Goal: Task Accomplishment & Management: Complete application form

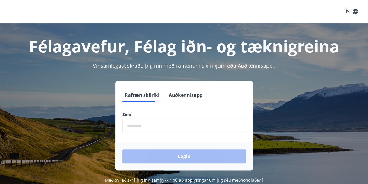
click at [135, 128] on input "phone" at bounding box center [184, 125] width 123 height 14
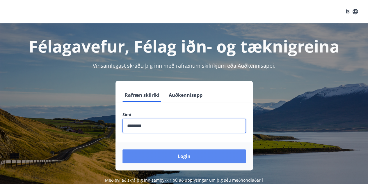
type input "********"
click at [148, 157] on button "Login" at bounding box center [184, 156] width 123 height 14
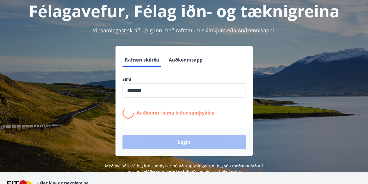
scroll to position [72, 0]
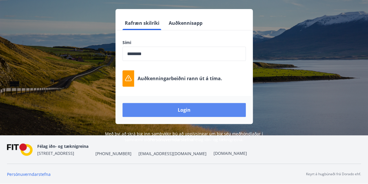
click at [216, 113] on button "Login" at bounding box center [184, 110] width 123 height 14
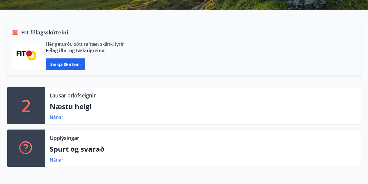
scroll to position [116, 0]
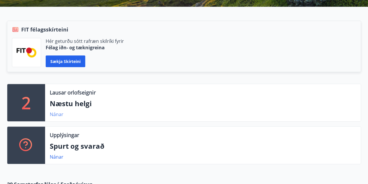
click at [57, 111] on link "Nánar" at bounding box center [57, 114] width 14 height 6
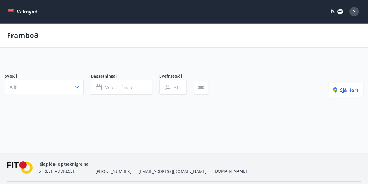
type input "*"
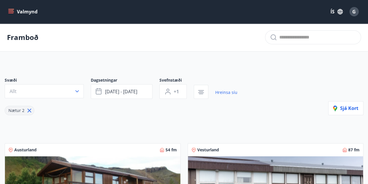
click at [17, 11] on button "Valmynd" at bounding box center [23, 11] width 33 height 10
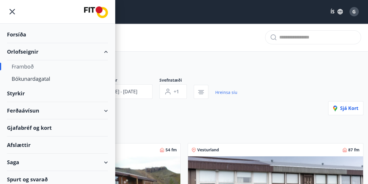
click at [11, 90] on div "Styrkir" at bounding box center [57, 93] width 101 height 17
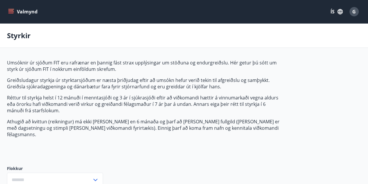
type input "***"
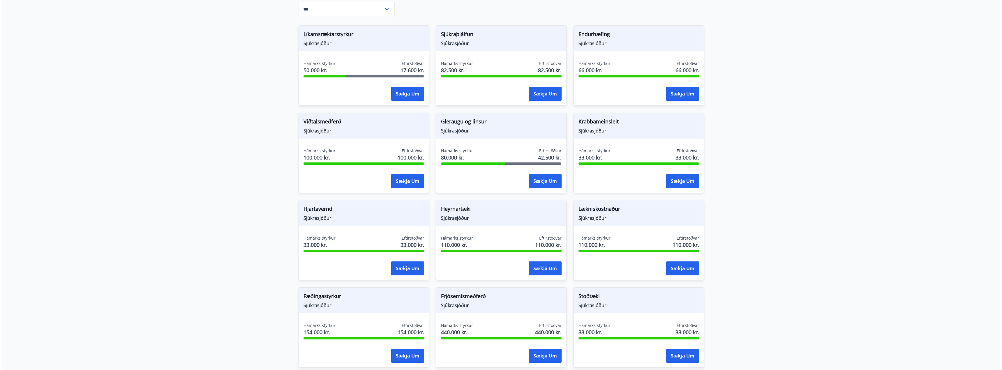
scroll to position [175, 0]
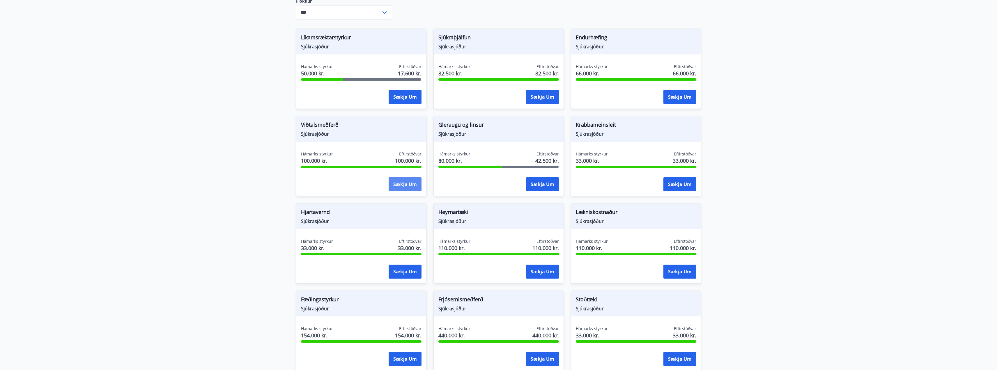
click at [372, 177] on button "Sækja um" at bounding box center [405, 184] width 33 height 14
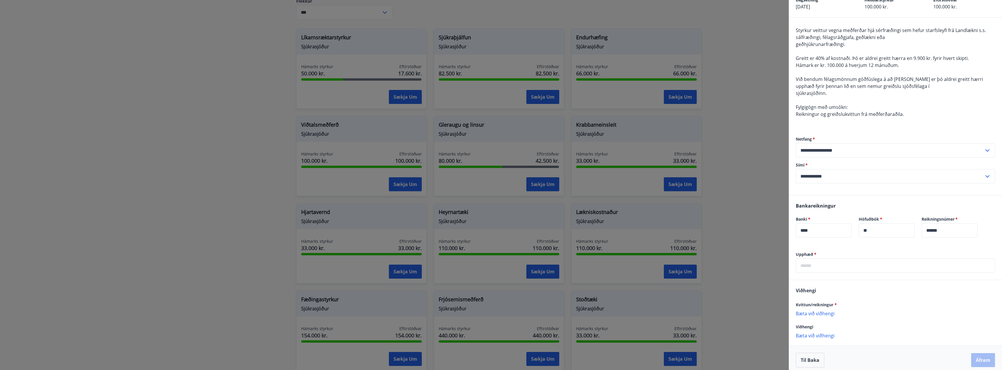
scroll to position [39, 0]
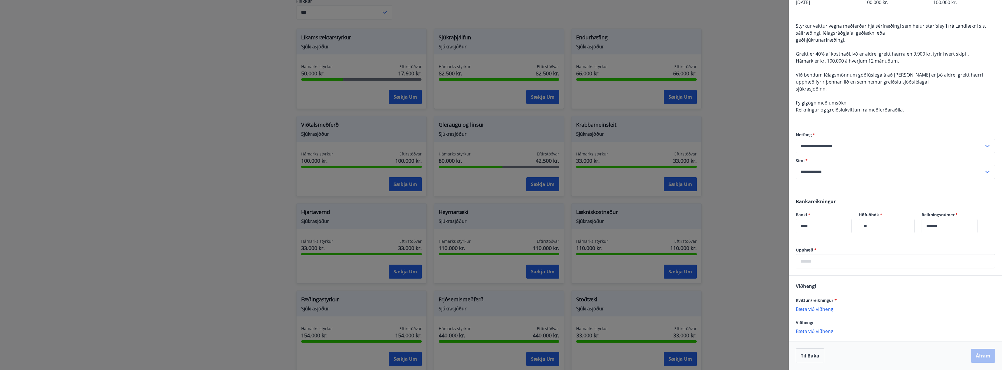
click at [372, 183] on input "text" at bounding box center [894, 261] width 199 height 14
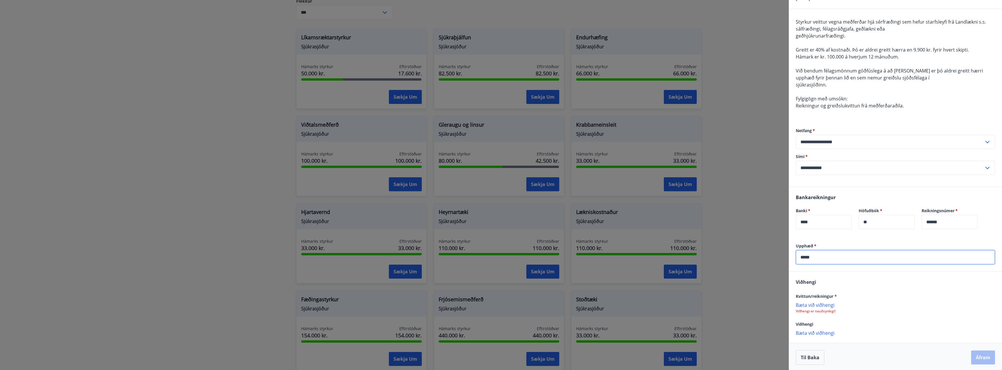
scroll to position [45, 0]
type input "*****"
click at [372, 183] on p "Bæta við viðhengi" at bounding box center [894, 303] width 199 height 6
click at [372, 183] on button "Áfram" at bounding box center [983, 356] width 24 height 14
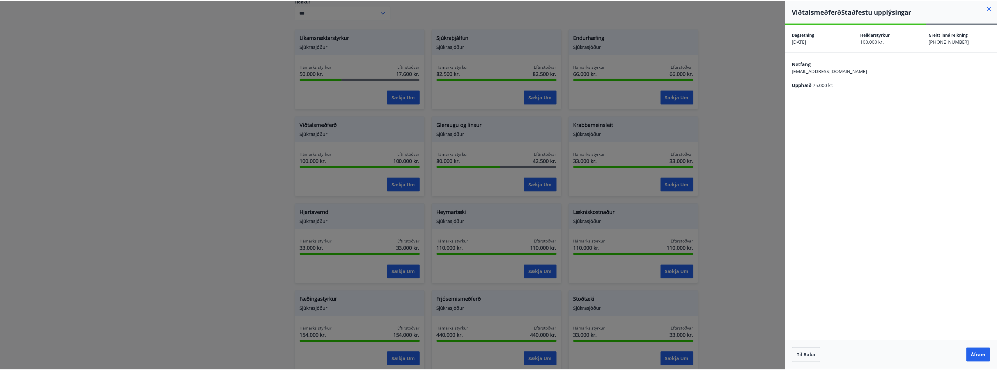
scroll to position [0, 0]
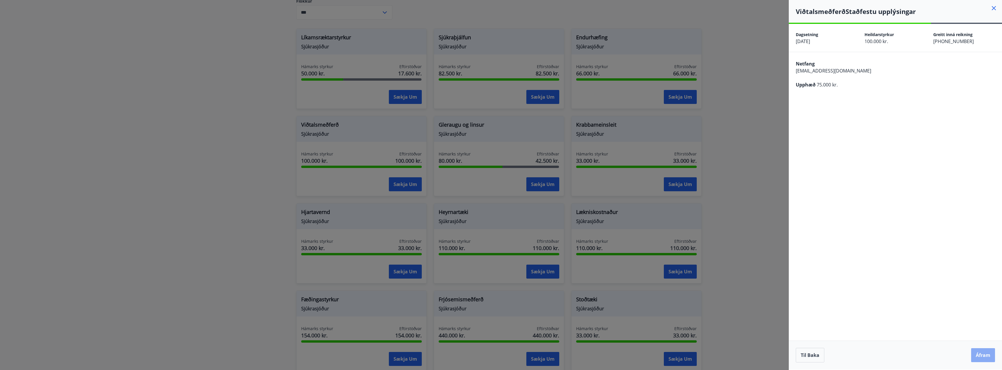
click at [372, 183] on button "Áfram" at bounding box center [983, 355] width 24 height 14
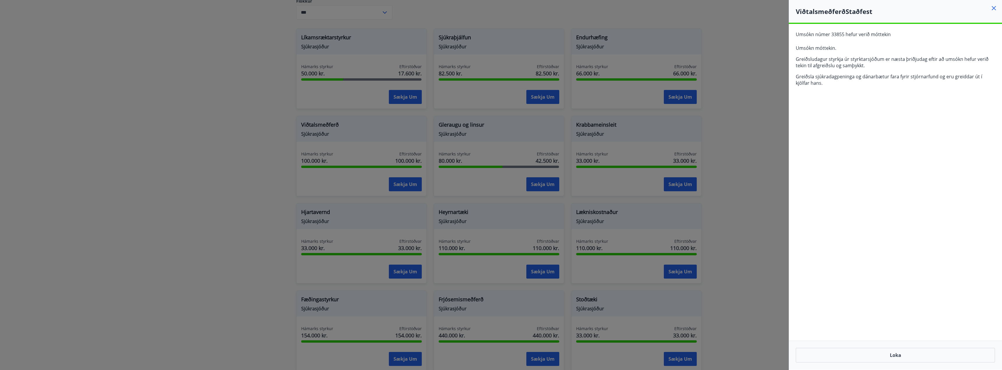
click at [372, 8] on icon at bounding box center [993, 8] width 7 height 7
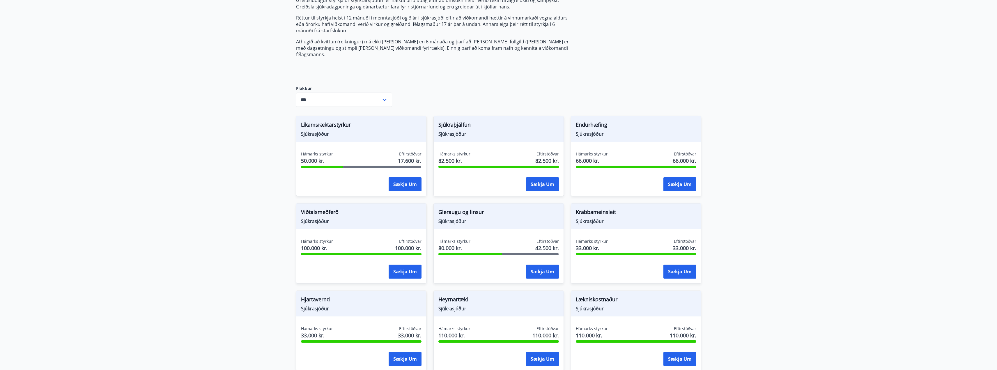
scroll to position [116, 0]
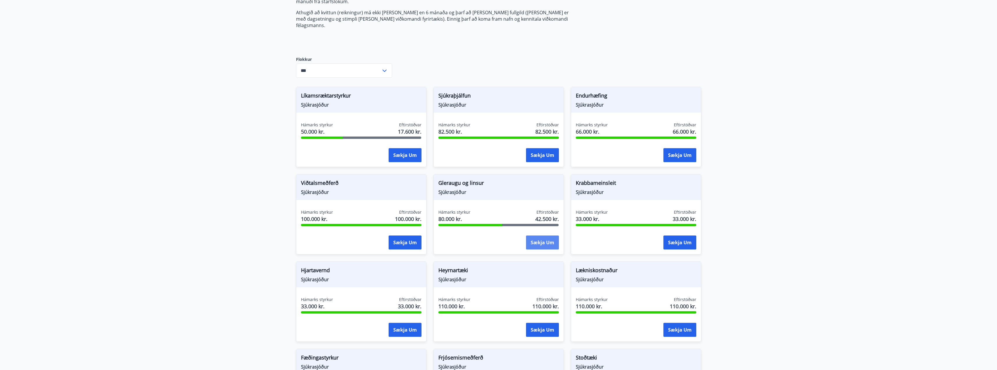
click at [372, 183] on button "Sækja um" at bounding box center [542, 243] width 33 height 14
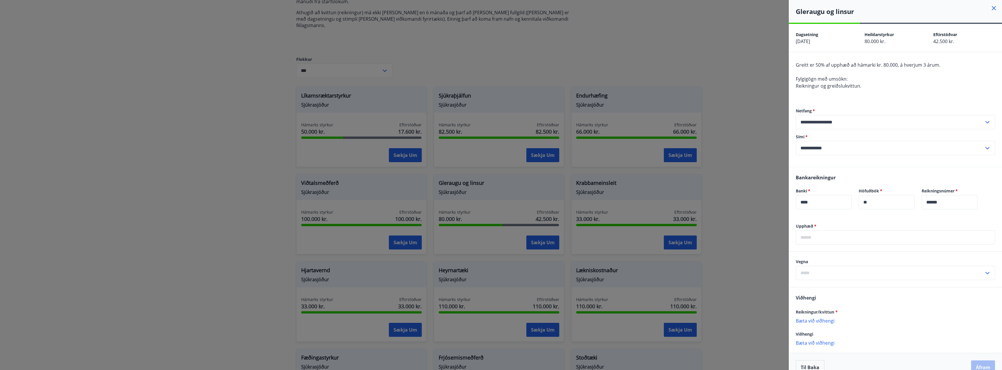
click at [372, 35] on div at bounding box center [501, 185] width 1002 height 370
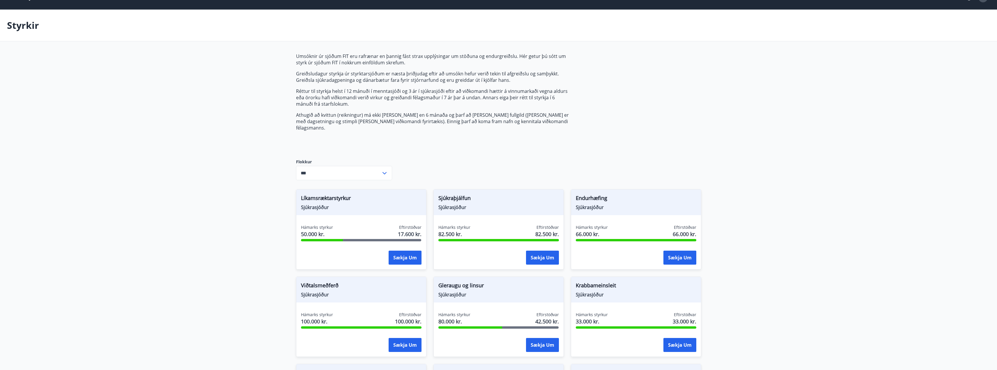
scroll to position [0, 0]
